Goal: Transaction & Acquisition: Register for event/course

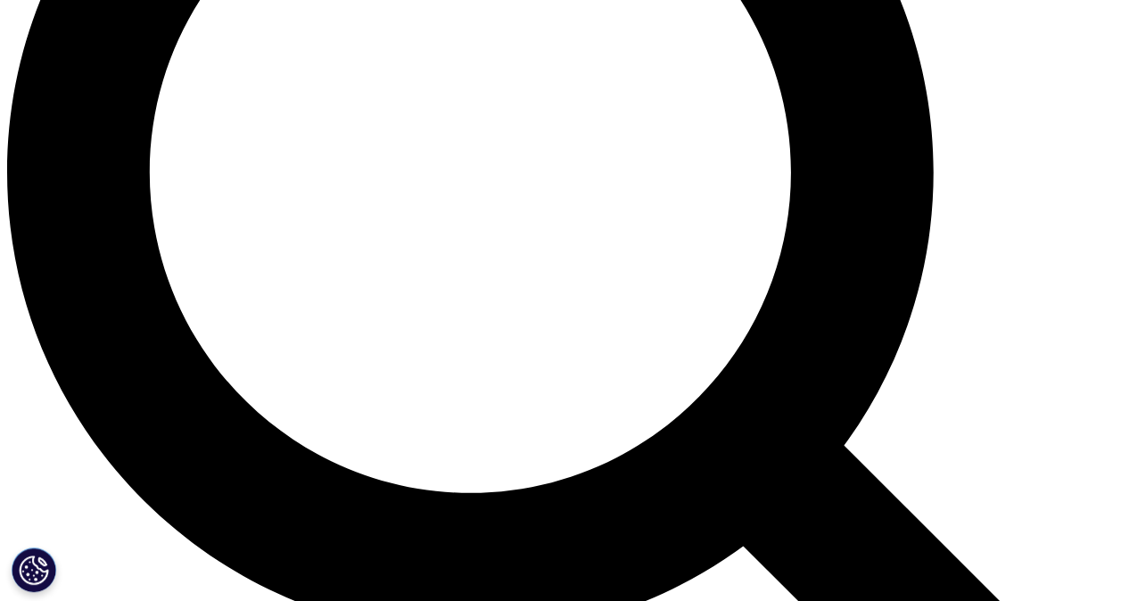
scroll to position [1695, 0]
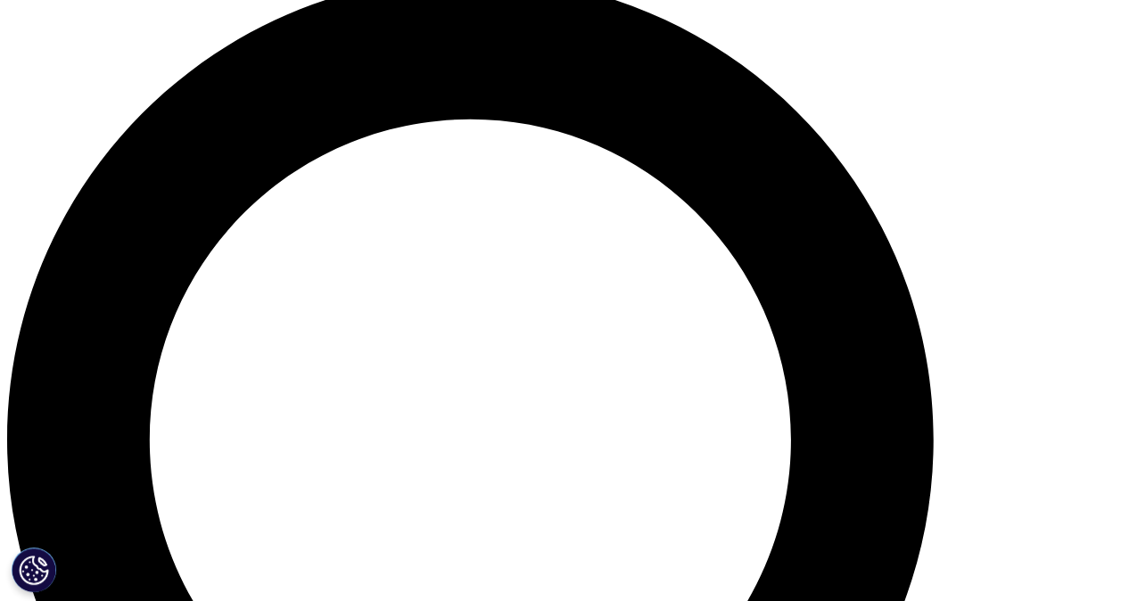
scroll to position [1427, 0]
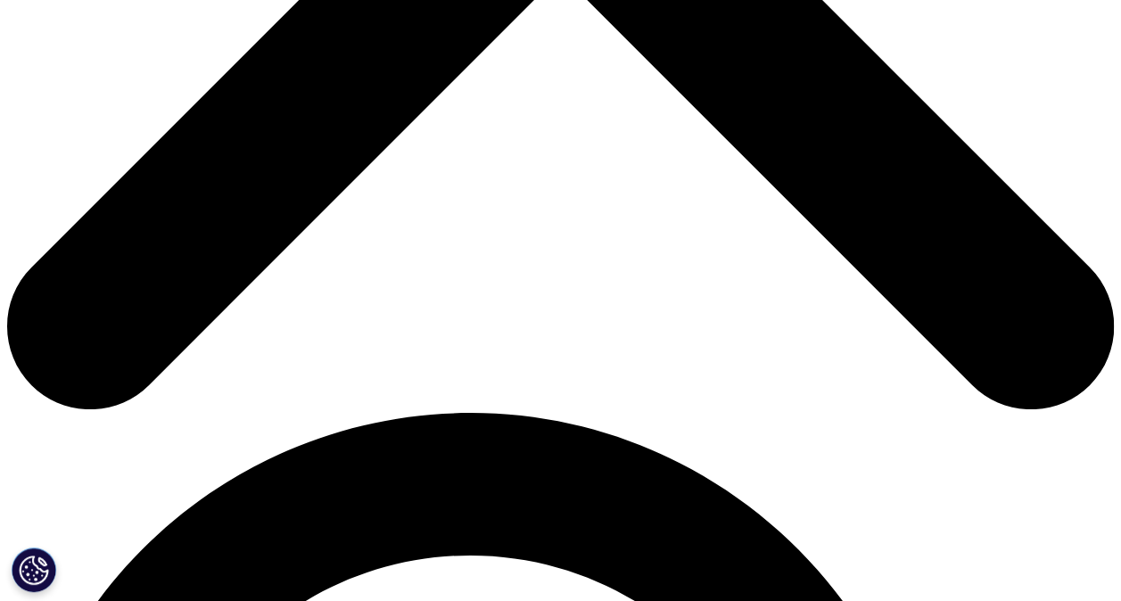
scroll to position [624, 0]
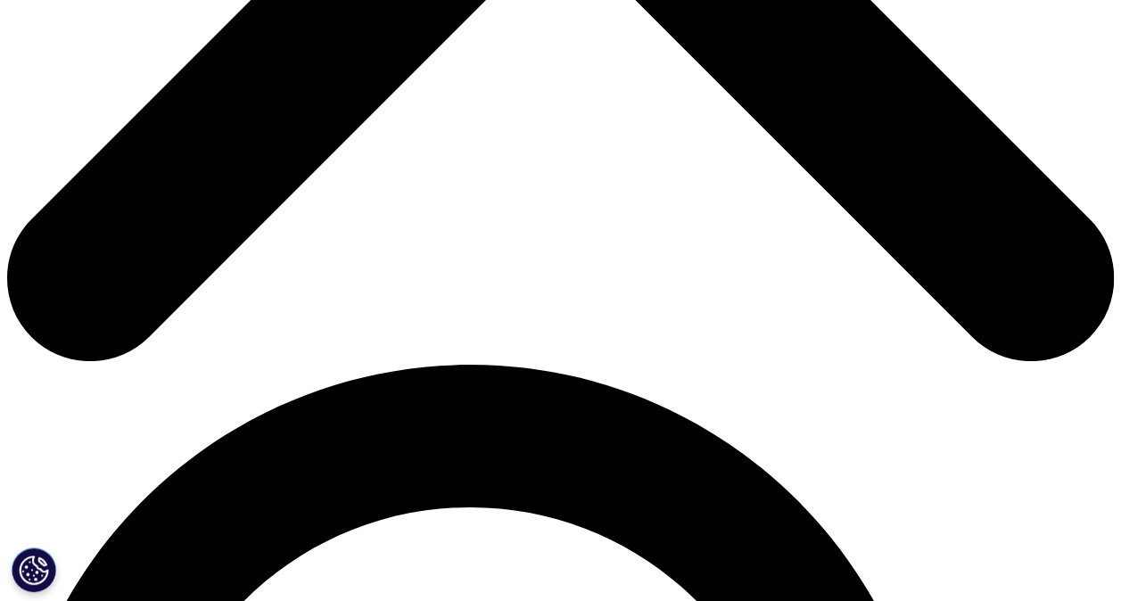
scroll to position [803, 0]
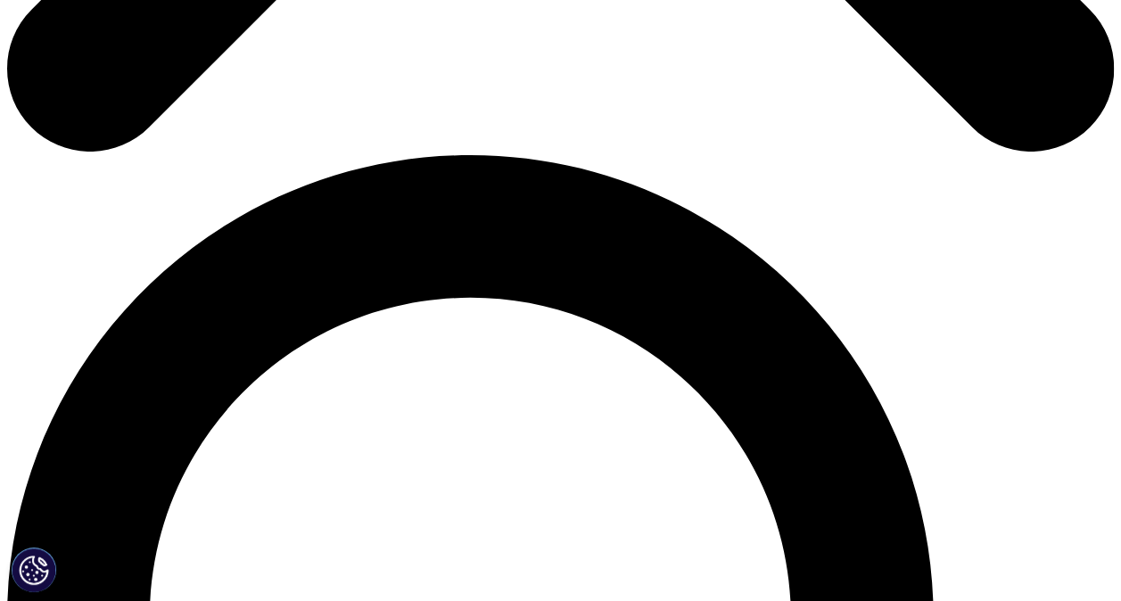
scroll to position [535, 0]
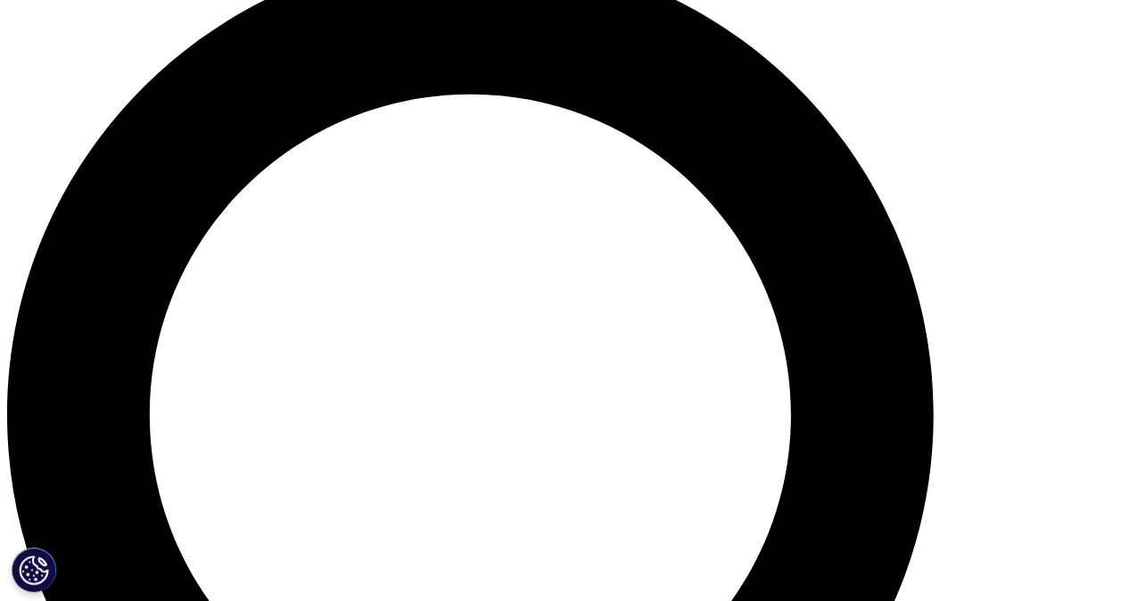
scroll to position [1070, 0]
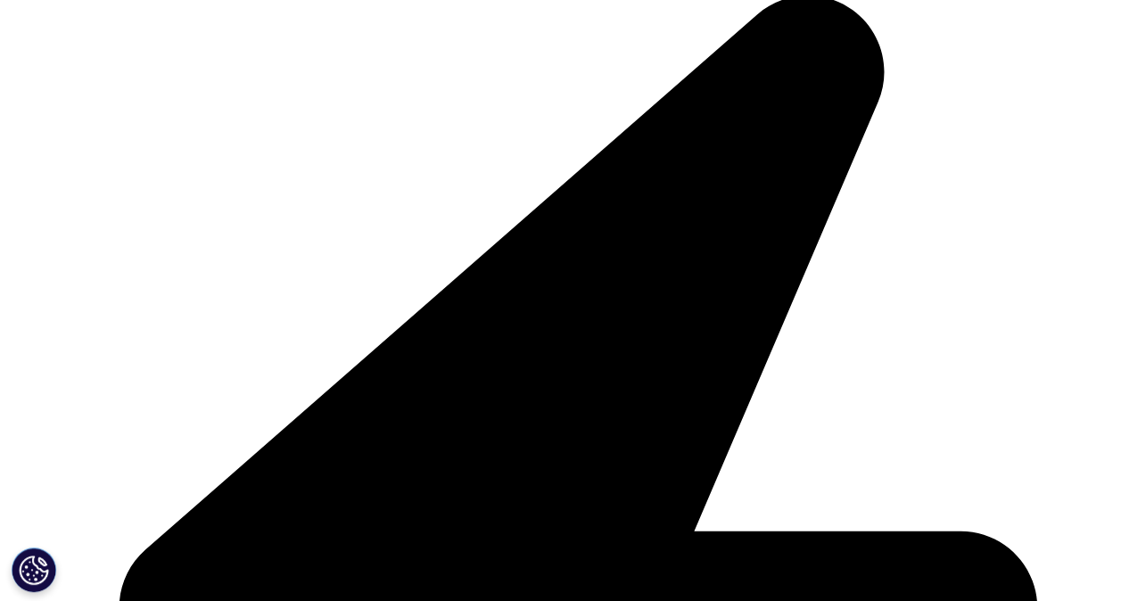
scroll to position [892, 0]
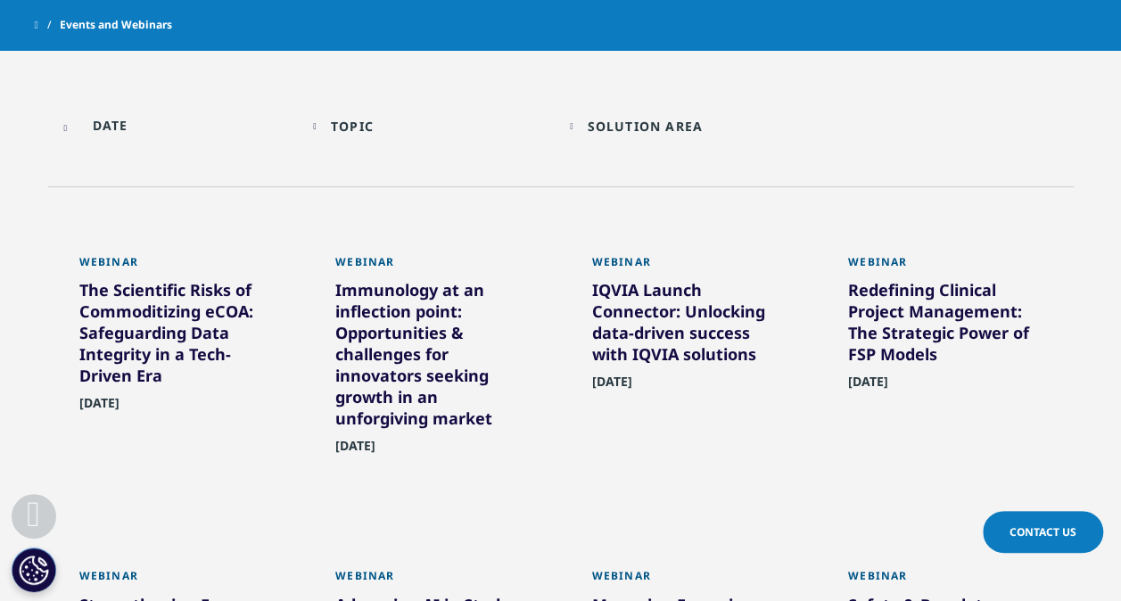
click at [934, 155] on div "Region Loading Clear Or/And Operator" at bounding box center [945, 130] width 257 height 51
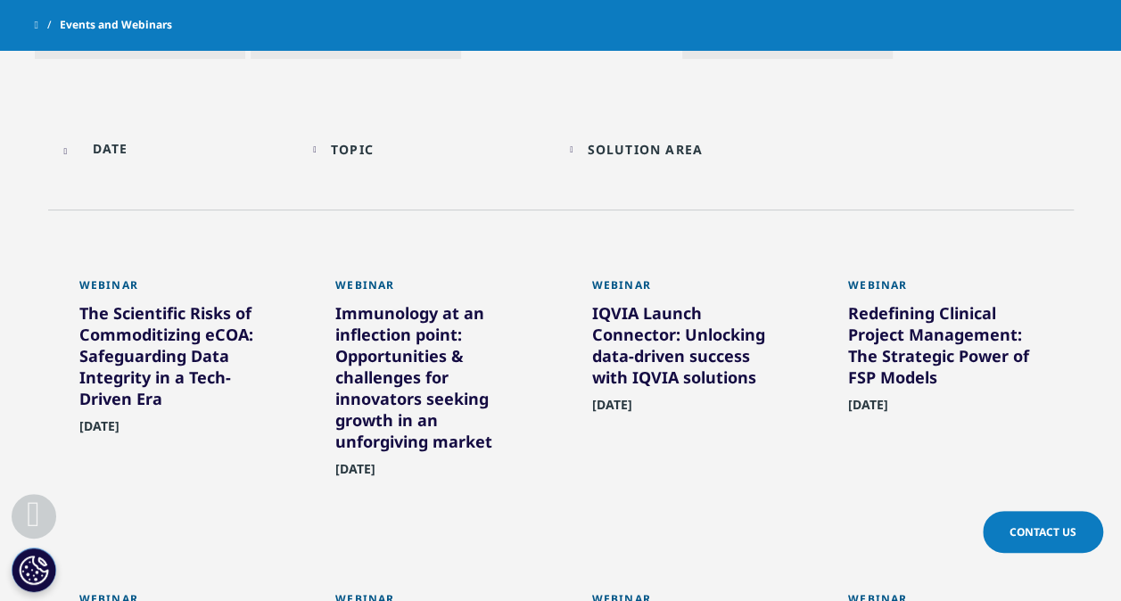
scroll to position [803, 0]
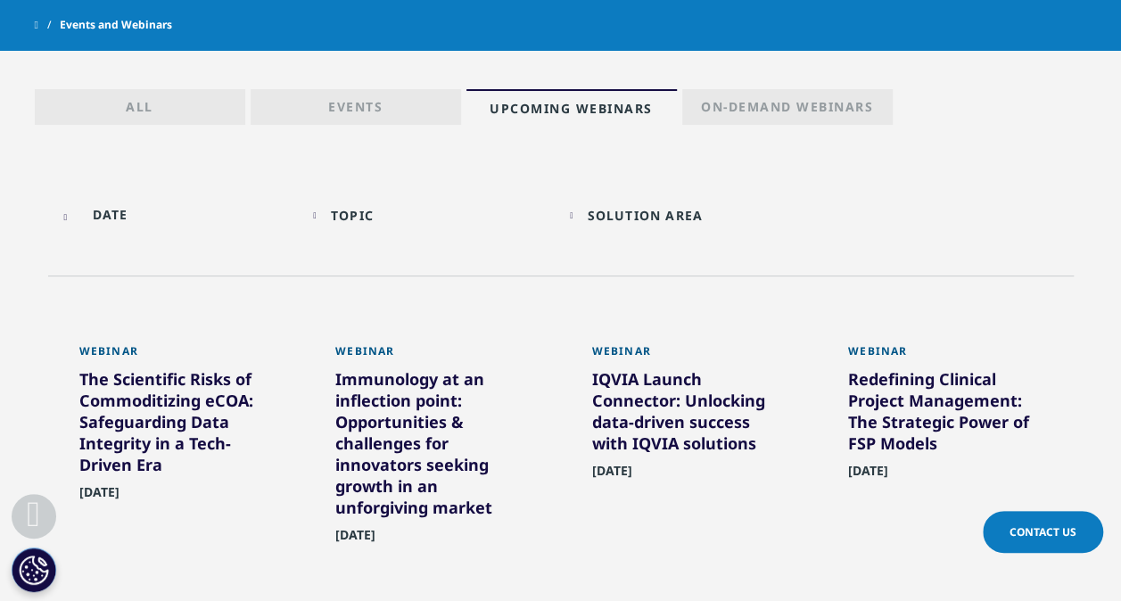
click at [378, 116] on p "Events" at bounding box center [355, 110] width 54 height 25
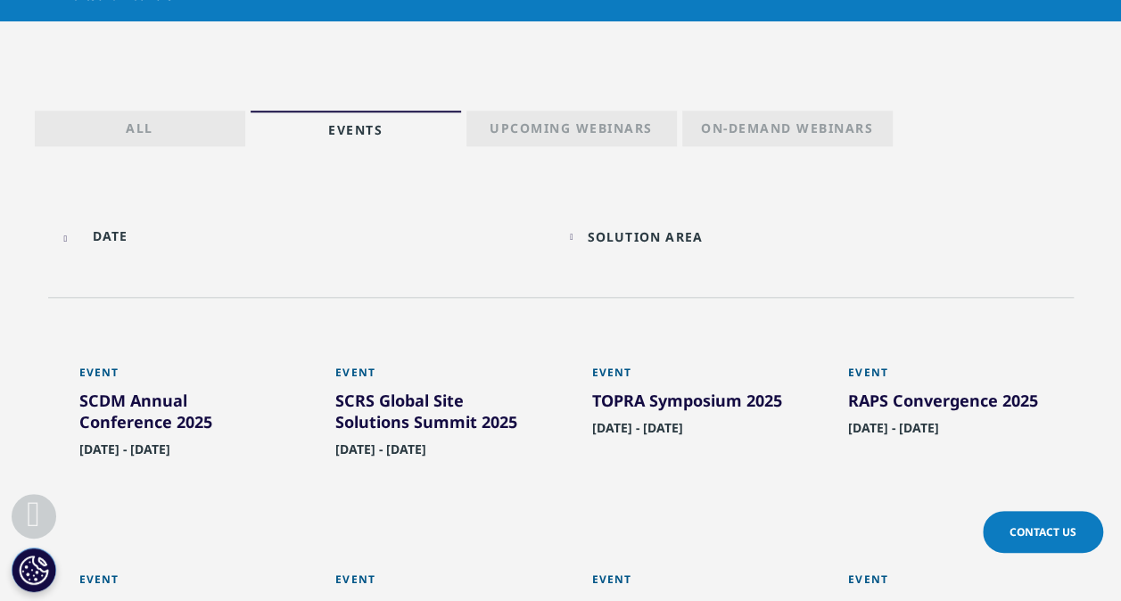
scroll to position [535, 0]
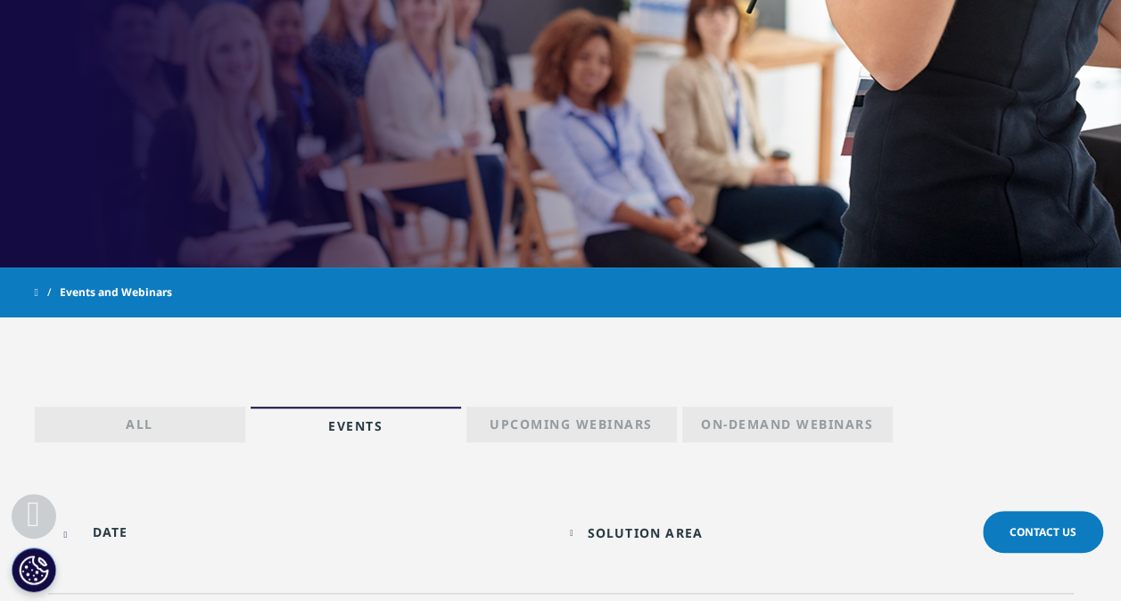
click at [551, 421] on p "Upcoming Webinars" at bounding box center [571, 428] width 163 height 25
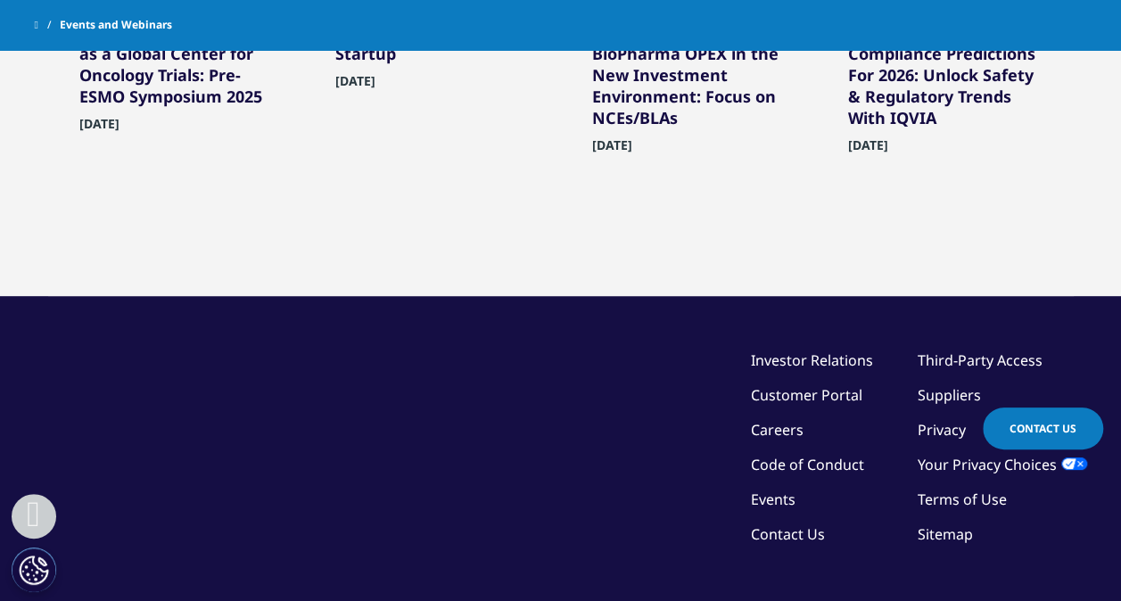
scroll to position [1517, 0]
